Goal: Task Accomplishment & Management: Manage account settings

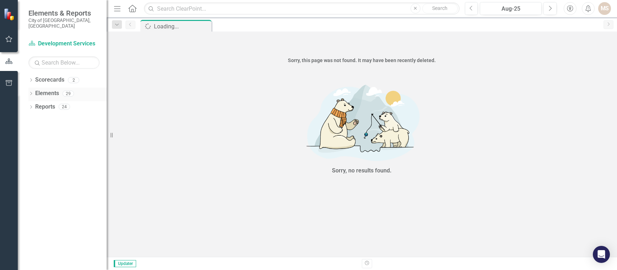
click at [31, 92] on icon "Dropdown" at bounding box center [30, 94] width 5 height 4
click at [35, 119] on icon "Dropdown" at bounding box center [34, 121] width 5 height 4
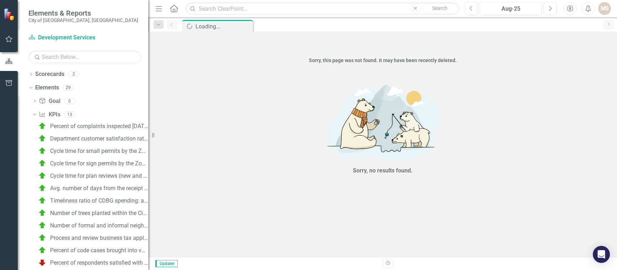
drag, startPoint x: 110, startPoint y: 135, endPoint x: 148, endPoint y: 141, distance: 39.0
click at [148, 141] on div "Resize" at bounding box center [151, 135] width 6 height 270
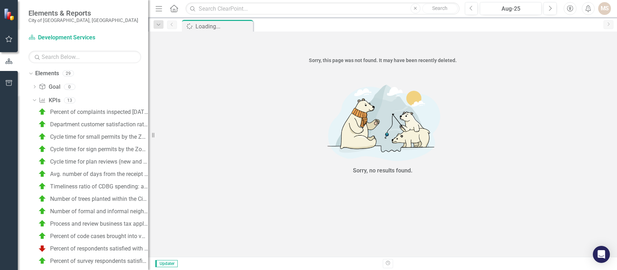
scroll to position [28, 0]
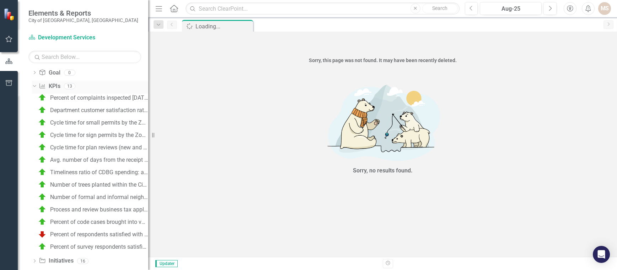
click at [32, 85] on icon "Dropdown" at bounding box center [34, 86] width 4 height 5
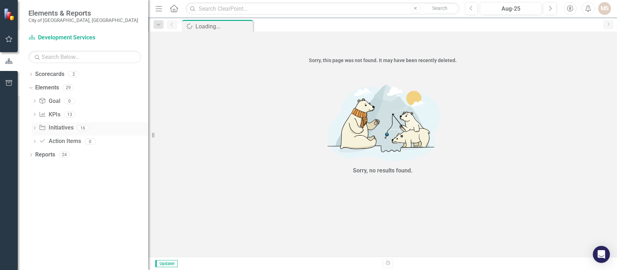
click at [33, 129] on icon "Dropdown" at bounding box center [34, 129] width 5 height 4
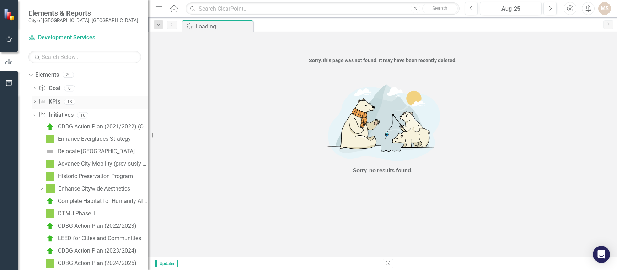
scroll to position [14, 0]
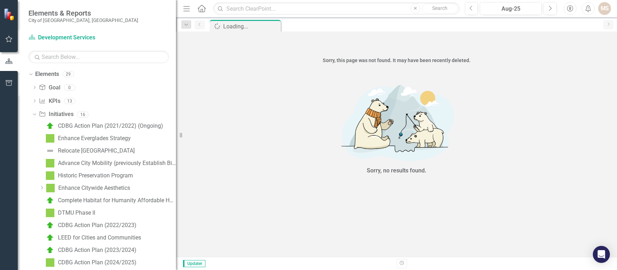
drag, startPoint x: 155, startPoint y: 136, endPoint x: 177, endPoint y: 143, distance: 23.9
click at [177, 143] on div "Resize" at bounding box center [179, 135] width 6 height 270
click at [82, 187] on div "Enhance Citywide Aesthetics" at bounding box center [94, 188] width 72 height 6
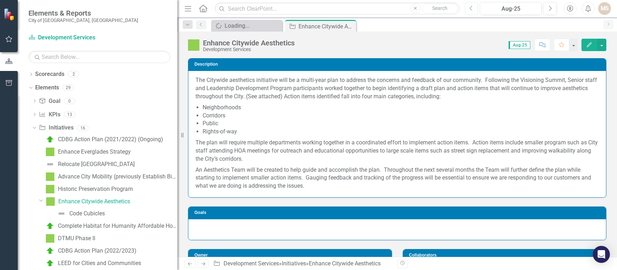
click at [472, 7] on icon "Previous" at bounding box center [471, 8] width 4 height 6
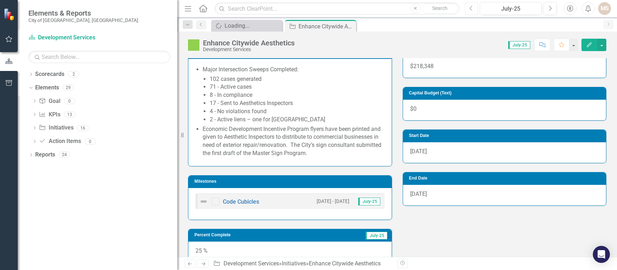
scroll to position [249, 0]
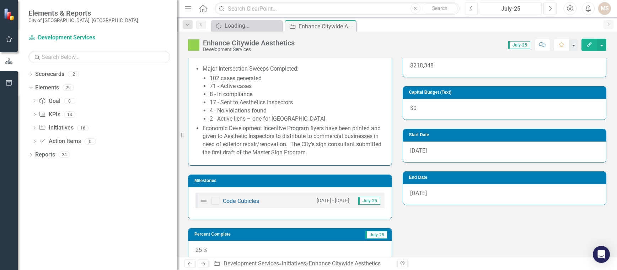
click at [549, 6] on icon "button" at bounding box center [550, 8] width 3 height 5
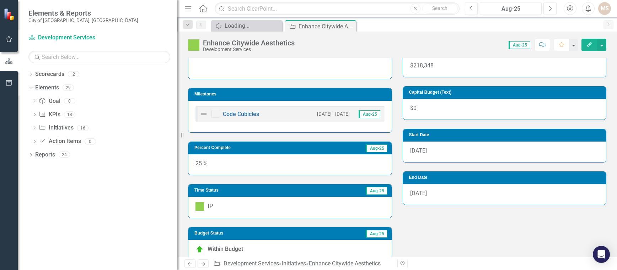
scroll to position [213, 0]
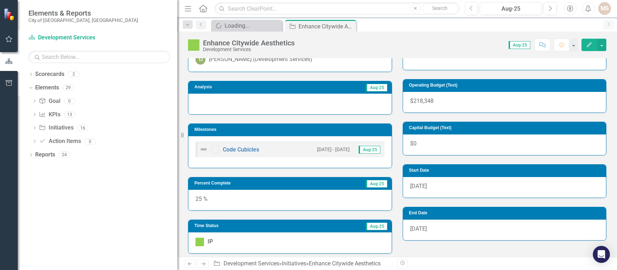
click at [253, 105] on div at bounding box center [289, 104] width 203 height 21
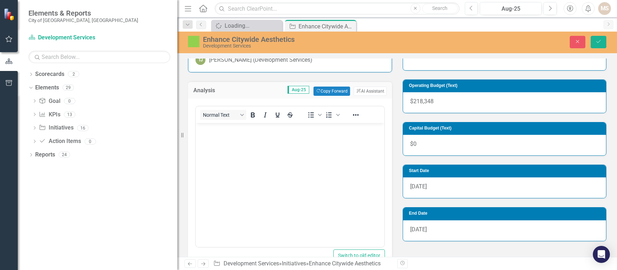
scroll to position [0, 0]
click at [253, 160] on body "Rich Text Area. Press ALT-0 for help." at bounding box center [290, 176] width 188 height 107
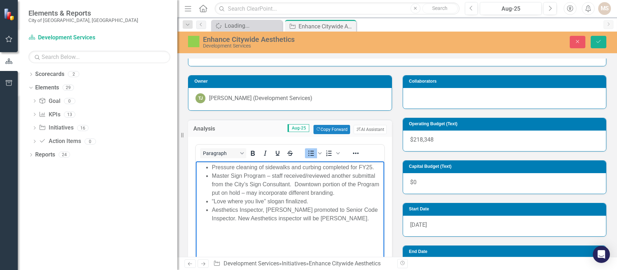
scroll to position [178, 0]
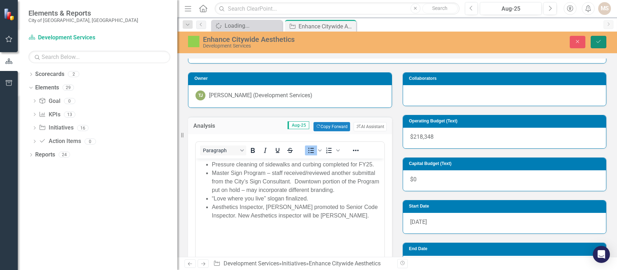
click at [601, 42] on icon "Save" at bounding box center [598, 41] width 6 height 5
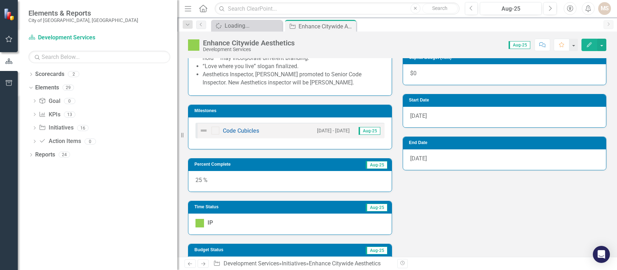
scroll to position [284, 0]
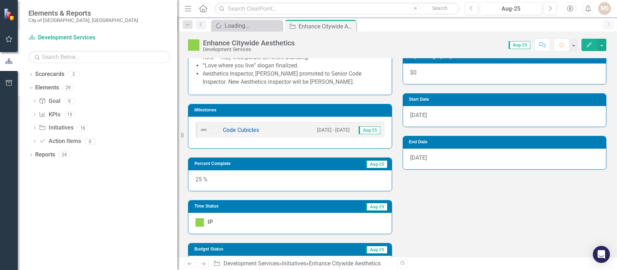
click at [276, 182] on div "25 %" at bounding box center [289, 181] width 203 height 21
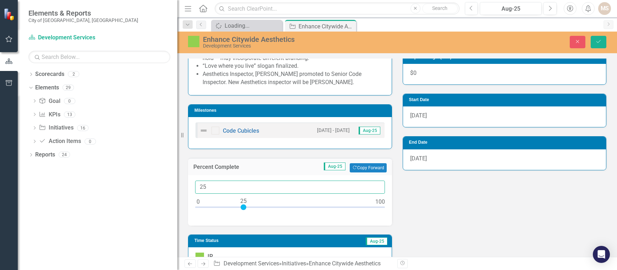
click at [227, 185] on input "25" at bounding box center [290, 187] width 190 height 13
type input "030"
click at [598, 40] on icon "Save" at bounding box center [598, 41] width 6 height 5
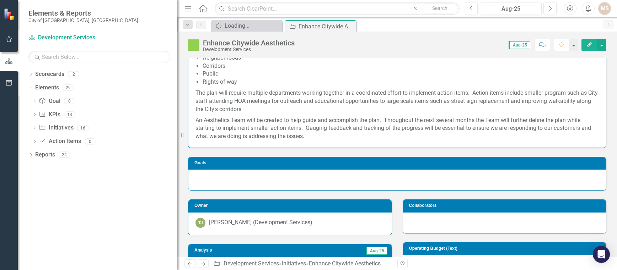
scroll to position [107, 0]
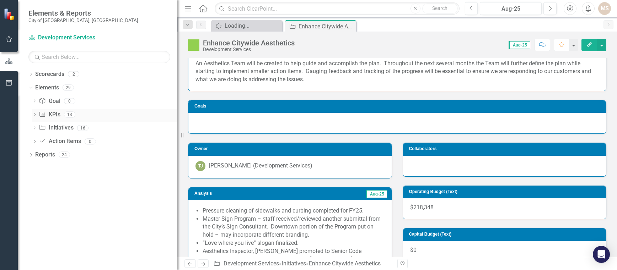
click at [34, 113] on div "Dropdown" at bounding box center [34, 116] width 5 height 6
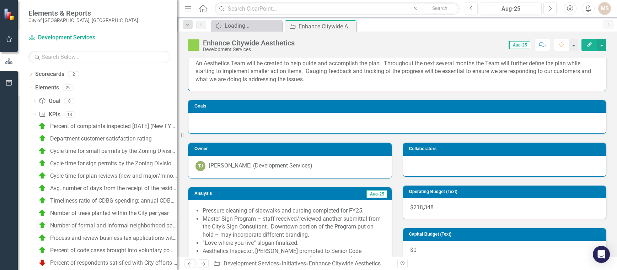
click at [126, 223] on div "Number of formal and informal neighborhood partnerships & NWI events each year" at bounding box center [113, 226] width 127 height 6
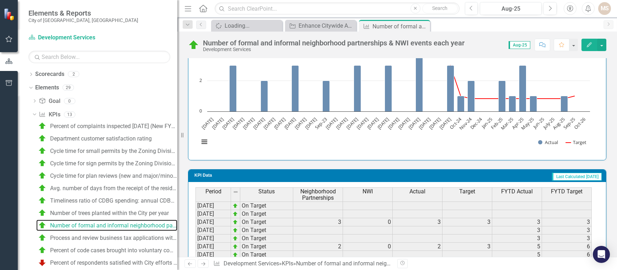
scroll to position [560, 0]
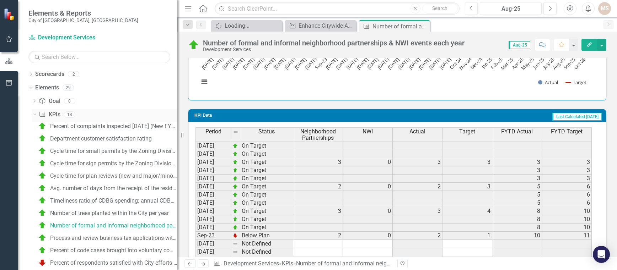
click at [34, 113] on icon "Dropdown" at bounding box center [34, 114] width 4 height 5
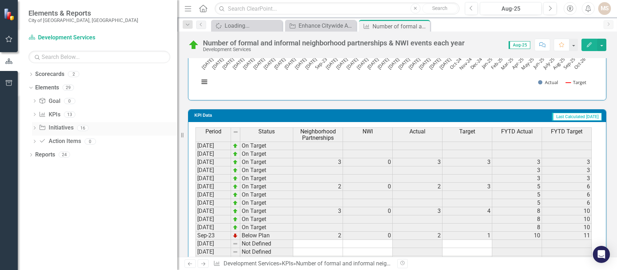
click at [34, 128] on icon "Dropdown" at bounding box center [34, 129] width 5 height 4
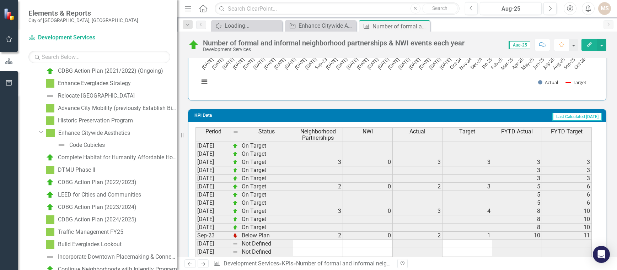
scroll to position [71, 0]
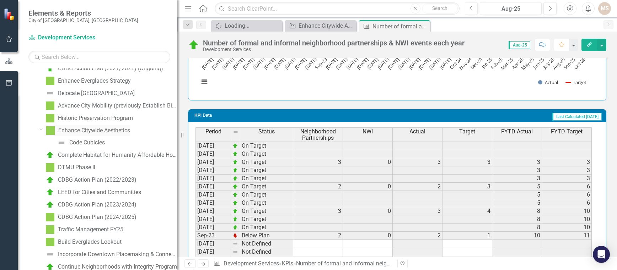
click at [104, 129] on div "Enhance Citywide Aesthetics" at bounding box center [94, 131] width 72 height 6
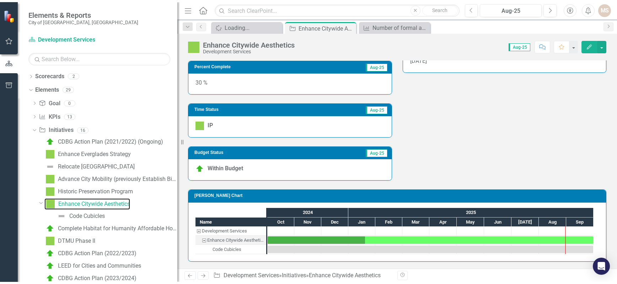
scroll to position [379, 0]
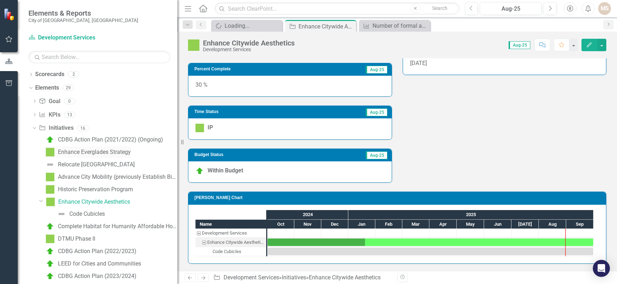
click at [117, 149] on div "Enhance Everglades Strategy" at bounding box center [94, 152] width 73 height 6
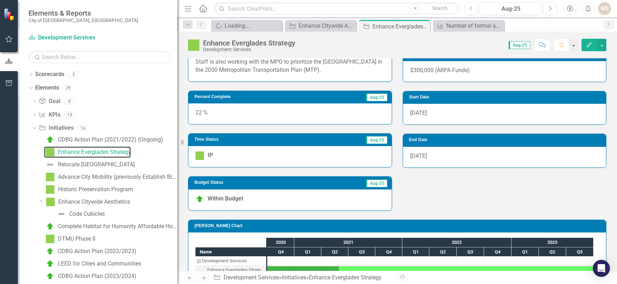
scroll to position [36, 0]
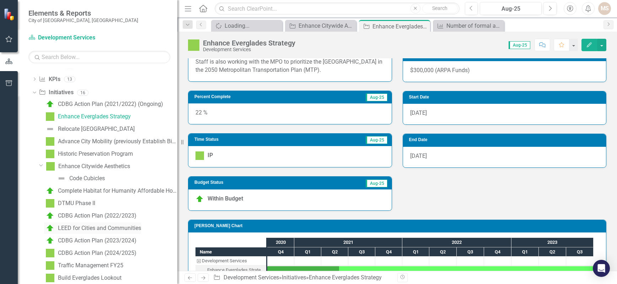
click at [106, 226] on div "LEED for Cities and Communities" at bounding box center [99, 228] width 83 height 6
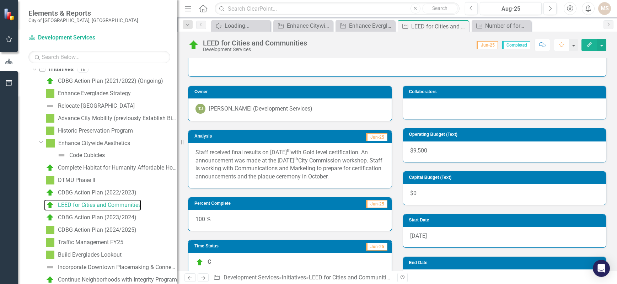
scroll to position [68, 0]
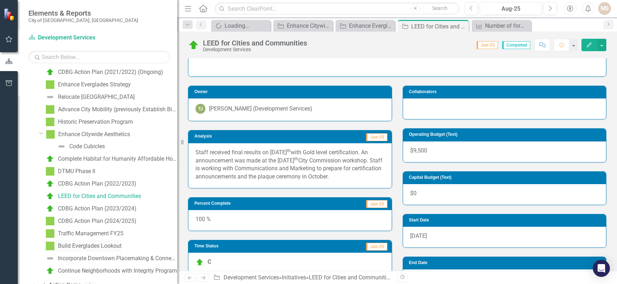
click at [97, 246] on div "Build Everglades Lookout" at bounding box center [90, 246] width 64 height 6
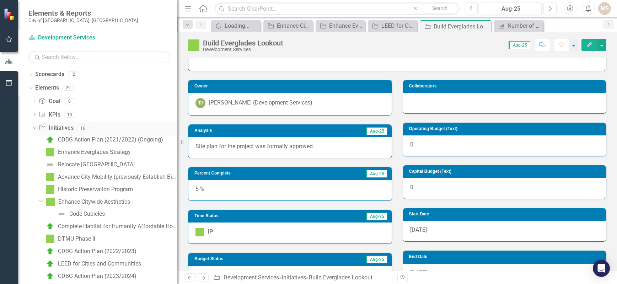
click at [33, 127] on icon "Dropdown" at bounding box center [34, 127] width 4 height 5
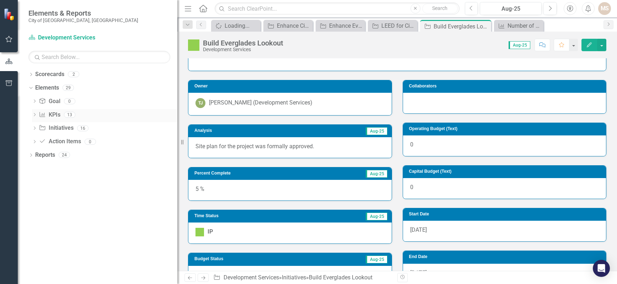
click at [34, 113] on icon at bounding box center [35, 114] width 2 height 3
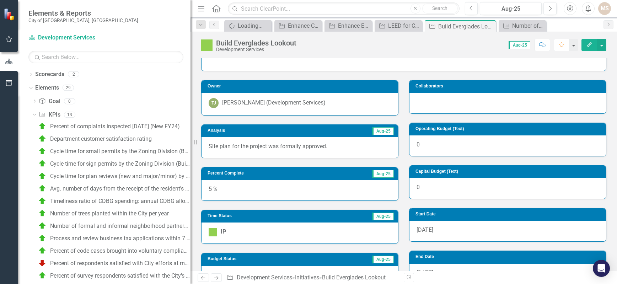
drag, startPoint x: 179, startPoint y: 143, endPoint x: 193, endPoint y: 146, distance: 13.9
click at [190, 146] on div "Resize" at bounding box center [193, 142] width 6 height 284
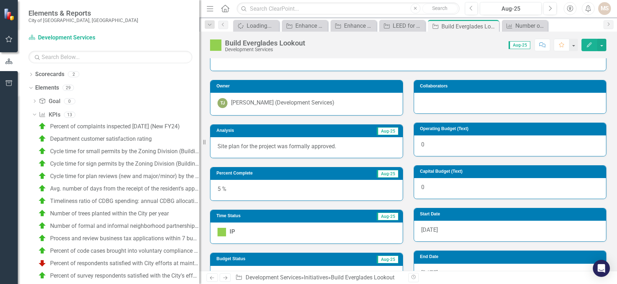
drag, startPoint x: 195, startPoint y: 145, endPoint x: 199, endPoint y: 147, distance: 4.5
click at [199, 147] on div "Resize" at bounding box center [202, 142] width 6 height 284
click at [33, 114] on icon "Dropdown" at bounding box center [34, 114] width 4 height 5
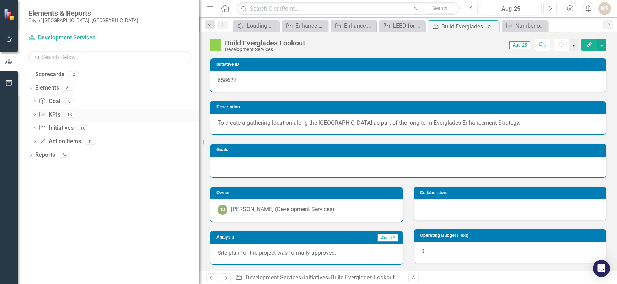
click at [35, 114] on icon at bounding box center [35, 114] width 2 height 3
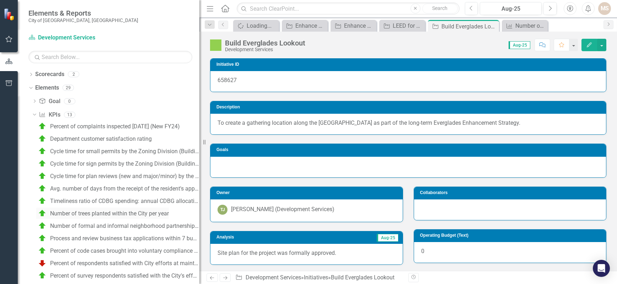
click at [131, 212] on div "Number of trees planted within the City per year" at bounding box center [109, 213] width 119 height 6
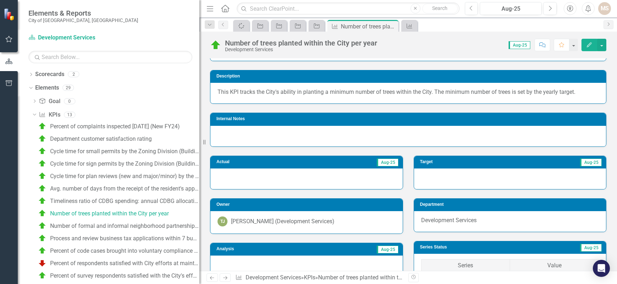
scroll to position [71, 0]
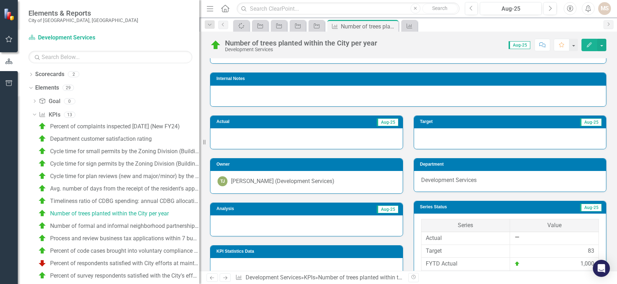
click at [283, 227] on div at bounding box center [306, 225] width 192 height 21
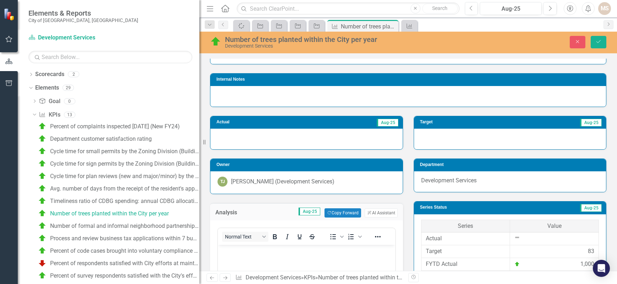
scroll to position [0, 0]
click at [266, 253] on p "Rich Text Area. Press ALT-0 for help." at bounding box center [307, 251] width 174 height 9
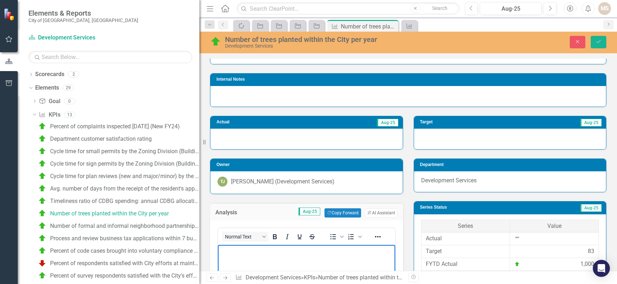
paste body "Rich Text Area. Press ALT-0 for help."
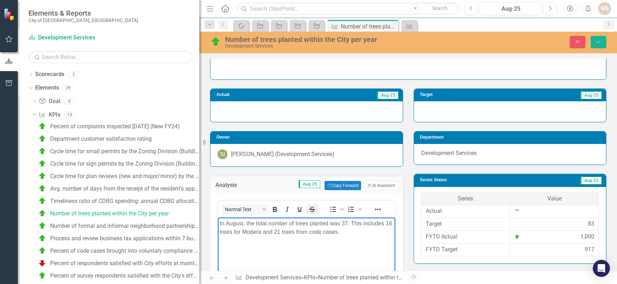
scroll to position [142, 0]
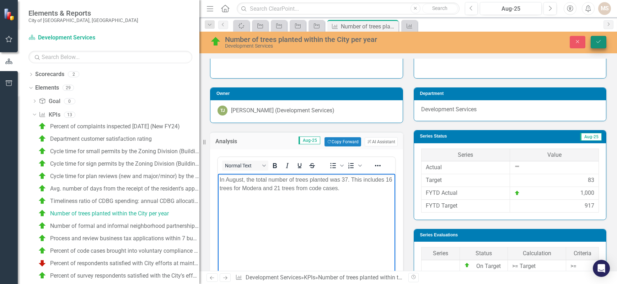
click at [599, 41] on icon "Save" at bounding box center [598, 41] width 6 height 5
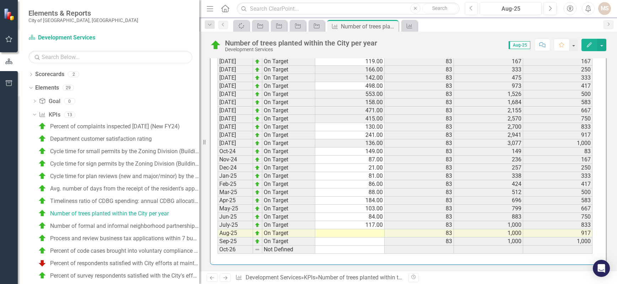
scroll to position [753, 0]
click at [374, 230] on td at bounding box center [349, 232] width 69 height 8
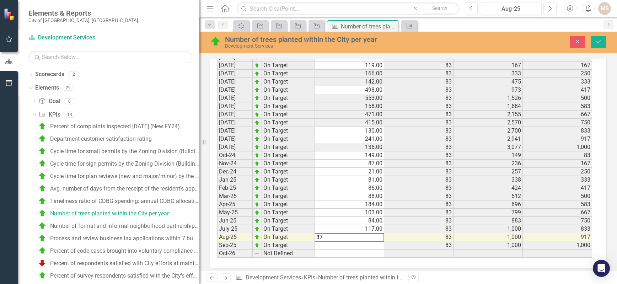
scroll to position [757, 0]
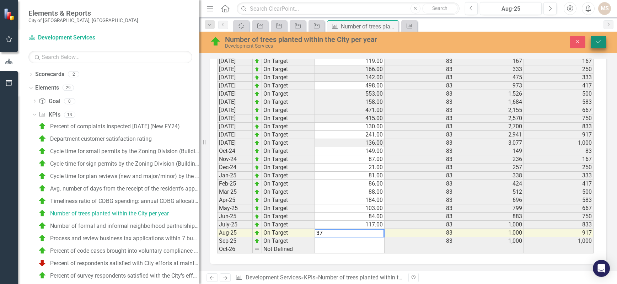
type textarea "37"
click at [600, 36] on button "Save" at bounding box center [599, 42] width 16 height 12
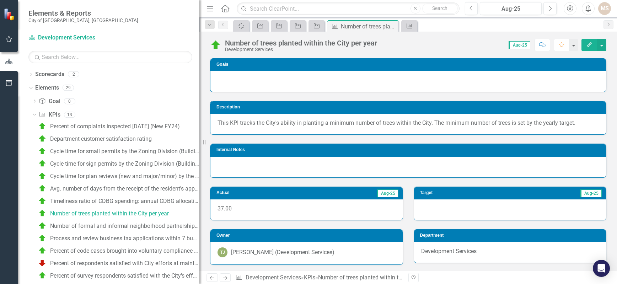
click at [613, 47] on div "Number of trees planted within the City per year Development Services Score: 0.…" at bounding box center [408, 42] width 418 height 21
click at [611, 44] on div "Number of trees planted within the City per year Development Services Score: 0.…" at bounding box center [408, 42] width 418 height 21
click at [614, 41] on div "Number of trees planted within the City per year Development Services Score: 0.…" at bounding box center [408, 42] width 418 height 21
click at [33, 113] on icon "Dropdown" at bounding box center [34, 114] width 4 height 5
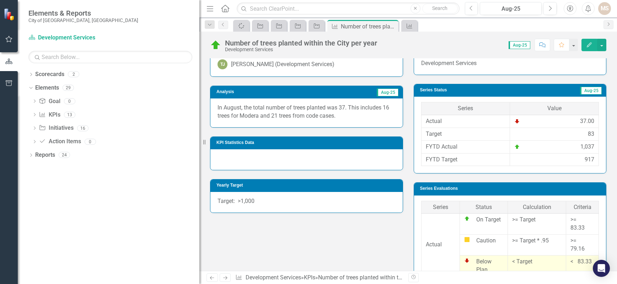
scroll to position [184, 0]
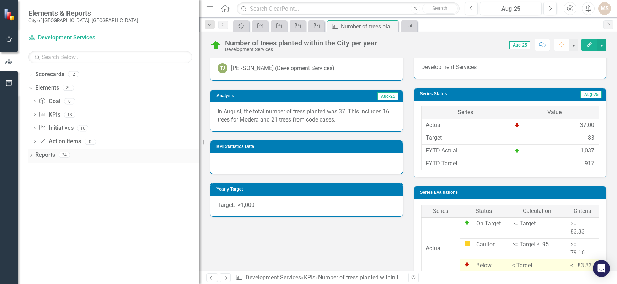
click at [31, 157] on icon "Dropdown" at bounding box center [30, 156] width 5 height 4
click at [33, 207] on icon "Dropdown" at bounding box center [34, 208] width 5 height 4
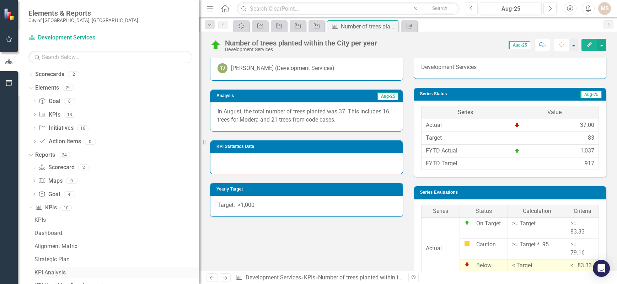
click at [53, 270] on div "KPI Analysis" at bounding box center [116, 272] width 165 height 6
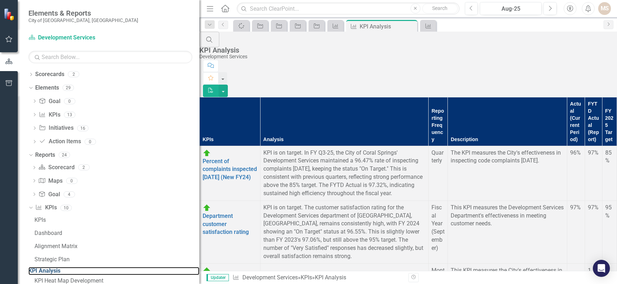
scroll to position [569, 0]
click at [228, 85] on button "button" at bounding box center [223, 91] width 9 height 12
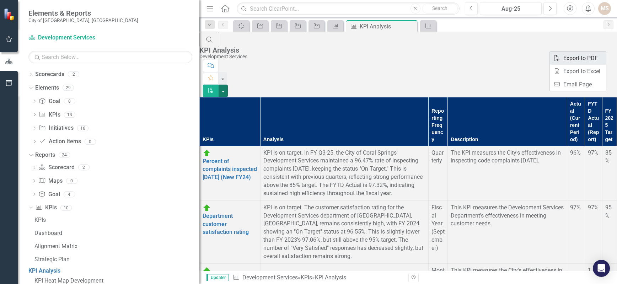
click at [584, 55] on link "PDF Export to PDF" at bounding box center [578, 58] width 56 height 13
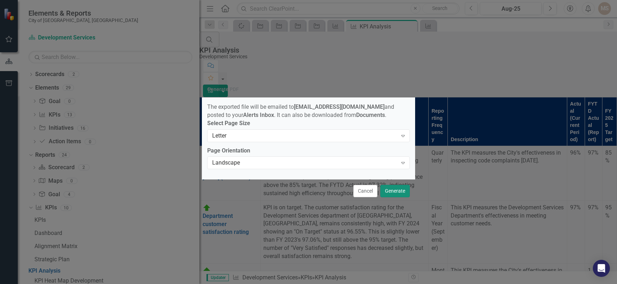
click at [399, 191] on button "Generate" at bounding box center [394, 191] width 29 height 12
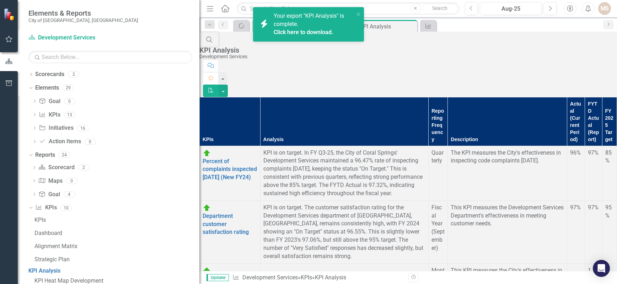
click at [462, 36] on div "Search KPI Analysis Development Services Comment Favorite PDF" at bounding box center [408, 64] width 418 height 65
click at [448, 38] on div "Search KPI Analysis Development Services Comment Favorite PDF" at bounding box center [408, 64] width 418 height 65
click at [358, 14] on icon "close" at bounding box center [358, 14] width 4 height 4
